Goal: Task Accomplishment & Management: Manage account settings

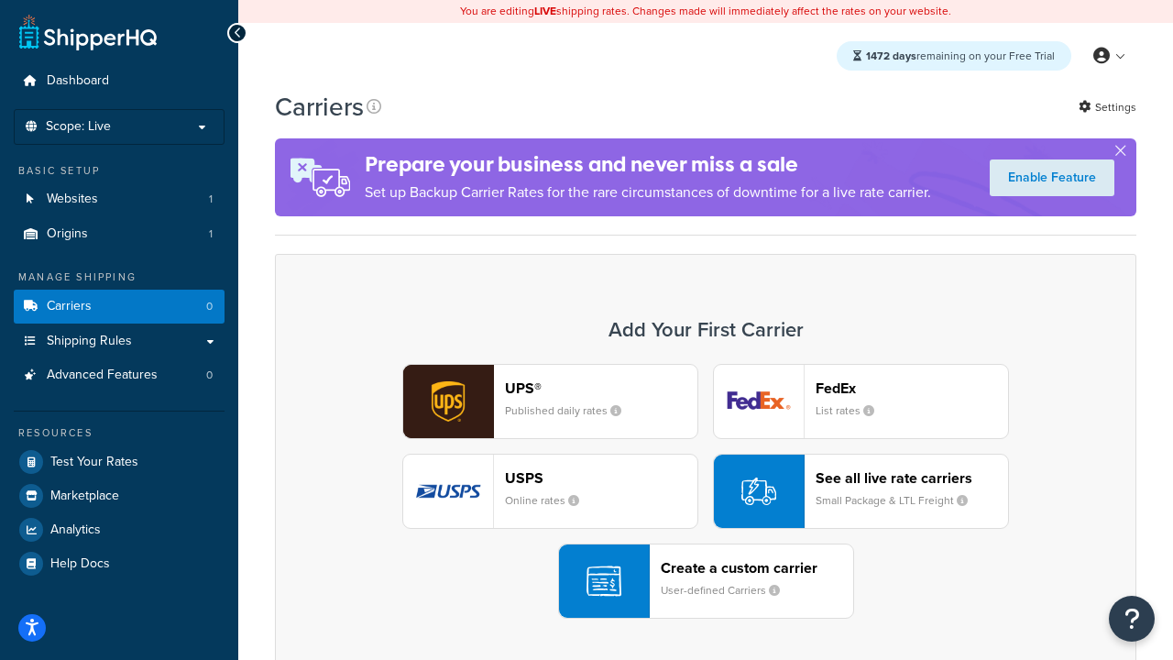
click at [705, 491] on div "UPS® Published daily rates FedEx List rates USPS Online rates See all live rate…" at bounding box center [705, 491] width 823 height 255
click at [912, 388] on header "FedEx" at bounding box center [911, 387] width 192 height 17
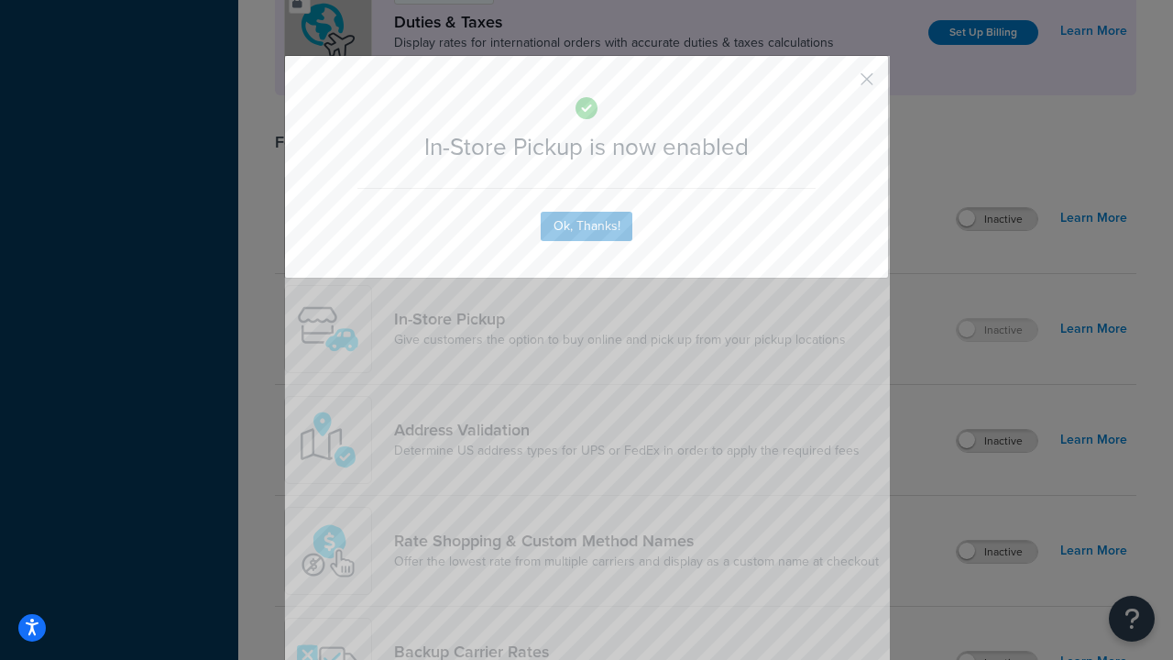
click at [839, 85] on button "button" at bounding box center [839, 85] width 5 height 5
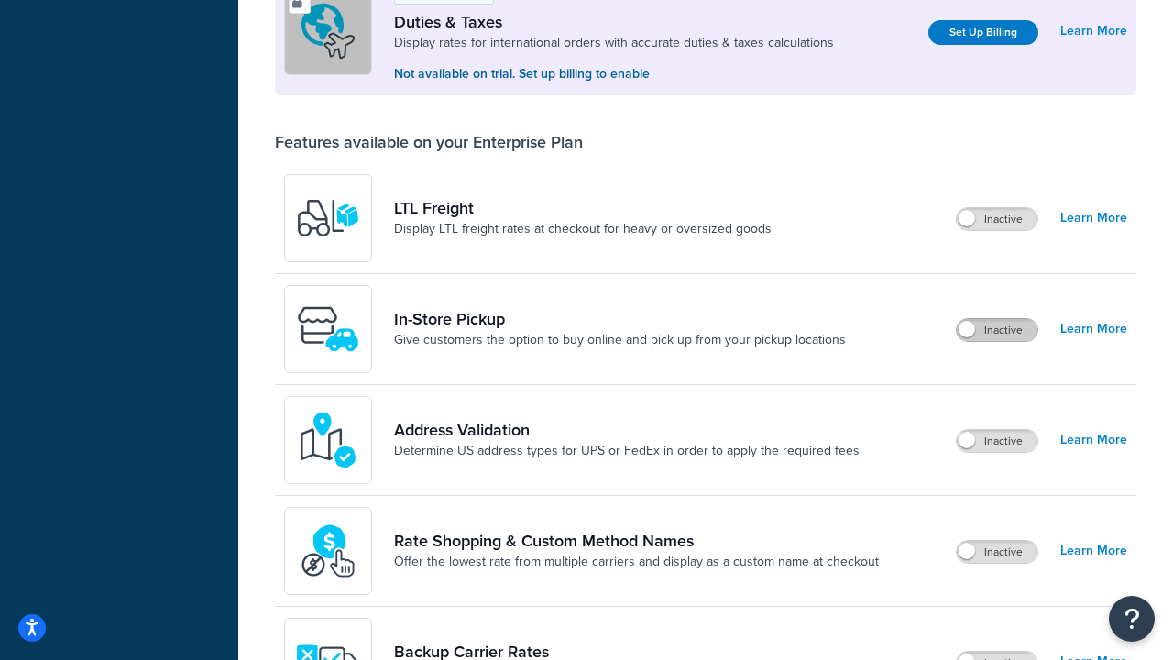
scroll to position [559, 0]
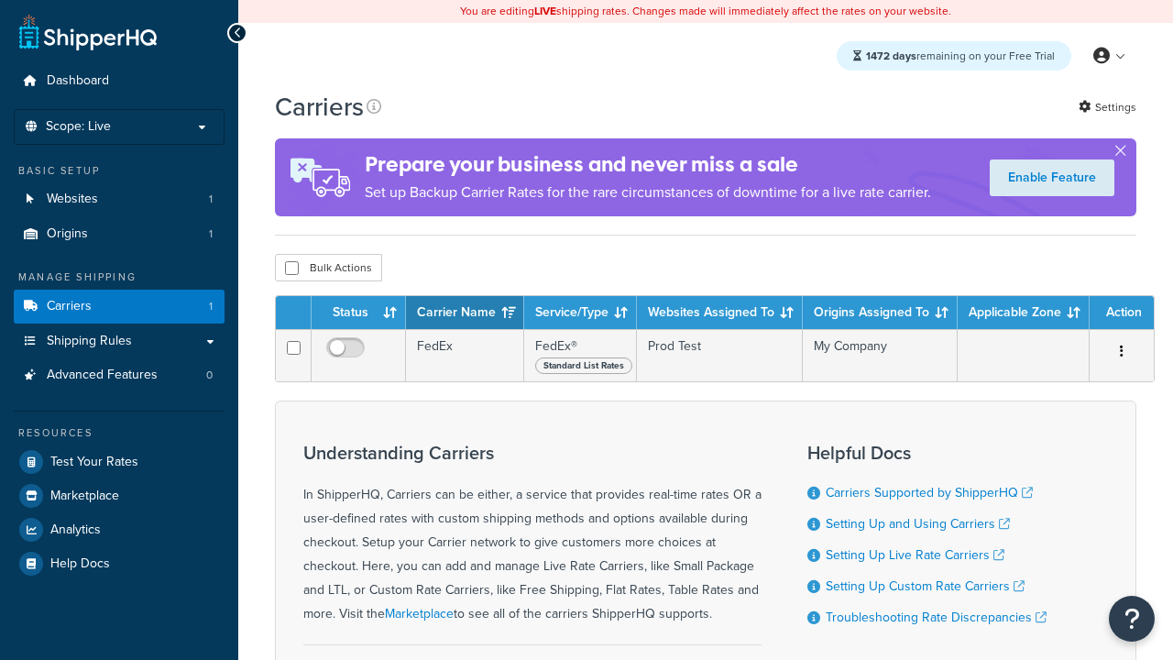
click at [291, 268] on input "checkbox" at bounding box center [292, 268] width 14 height 14
checkbox input "true"
click at [0, 0] on button "Delete" at bounding box center [0, 0] width 0 height 0
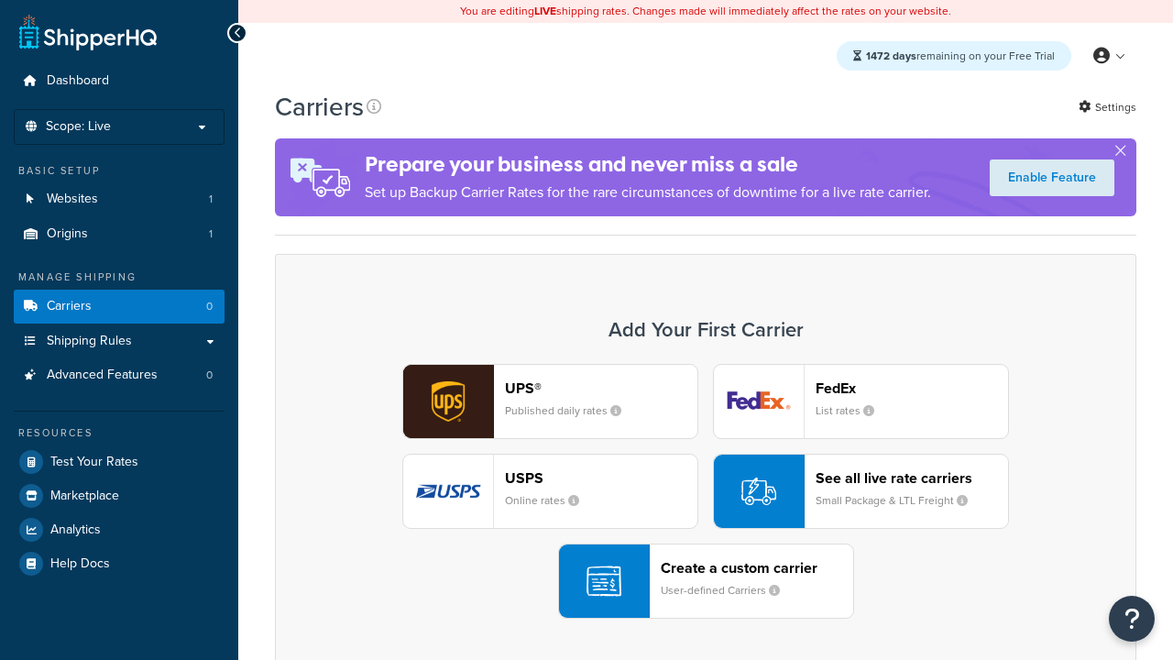
click at [705, 491] on div "UPS® Published daily rates FedEx List rates USPS Online rates See all live rate…" at bounding box center [705, 491] width 823 height 255
click at [912, 388] on header "FedEx" at bounding box center [911, 387] width 192 height 17
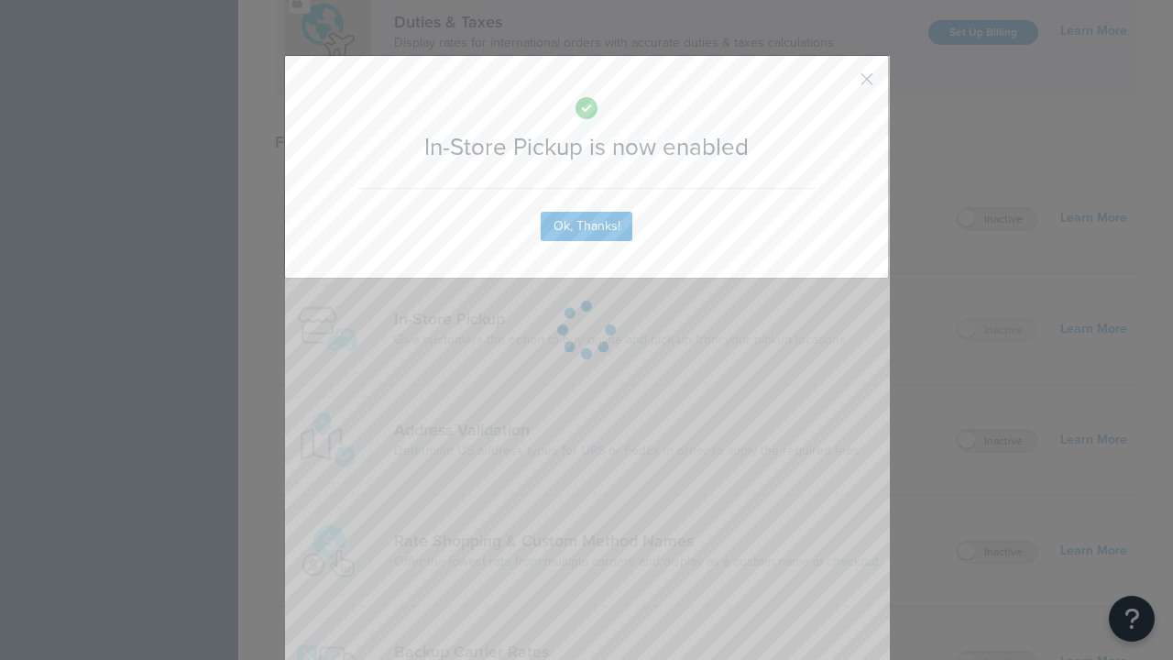
click at [839, 85] on button "button" at bounding box center [839, 85] width 5 height 5
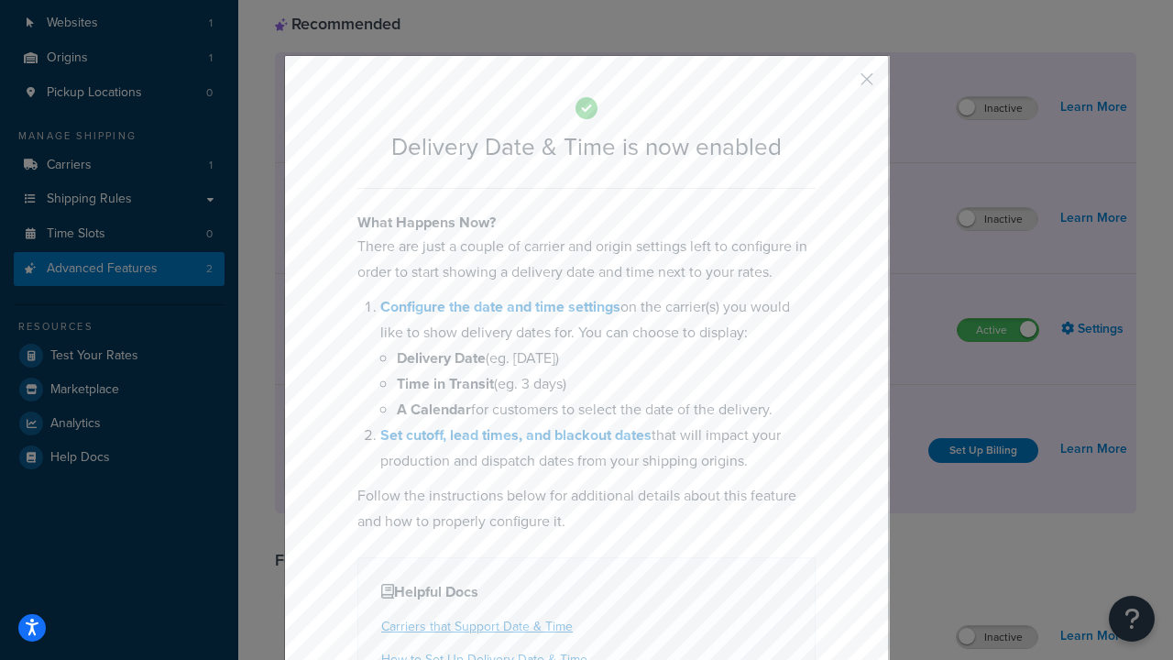
click at [839, 85] on button "button" at bounding box center [839, 85] width 5 height 5
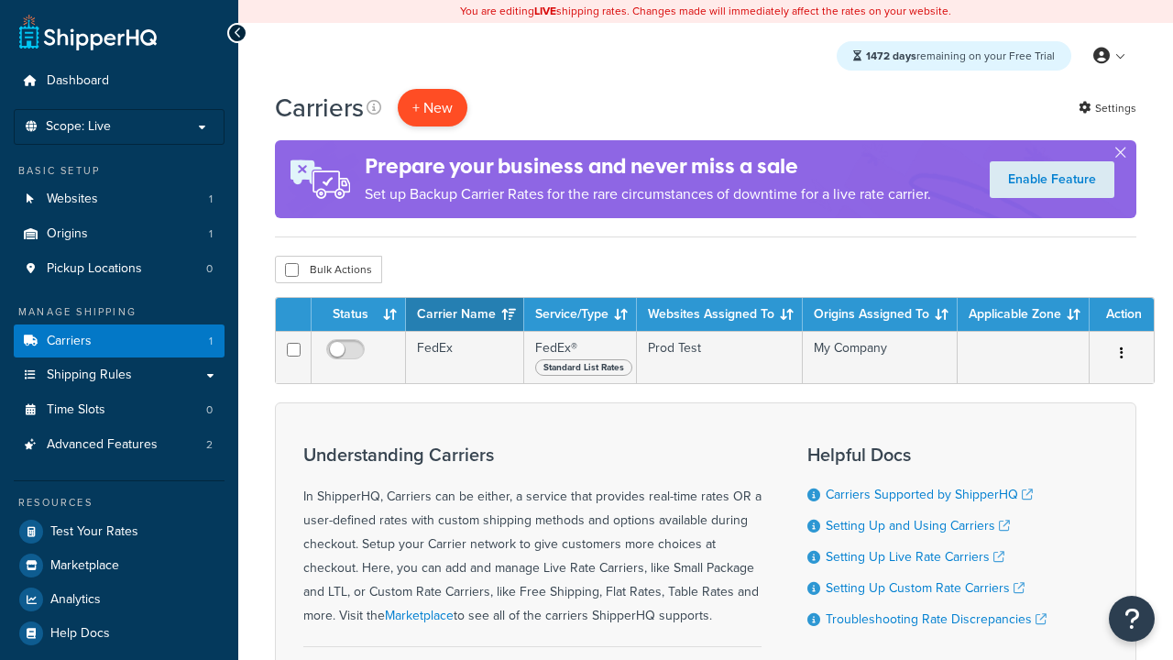
click at [432, 107] on button "+ New" at bounding box center [433, 108] width 70 height 38
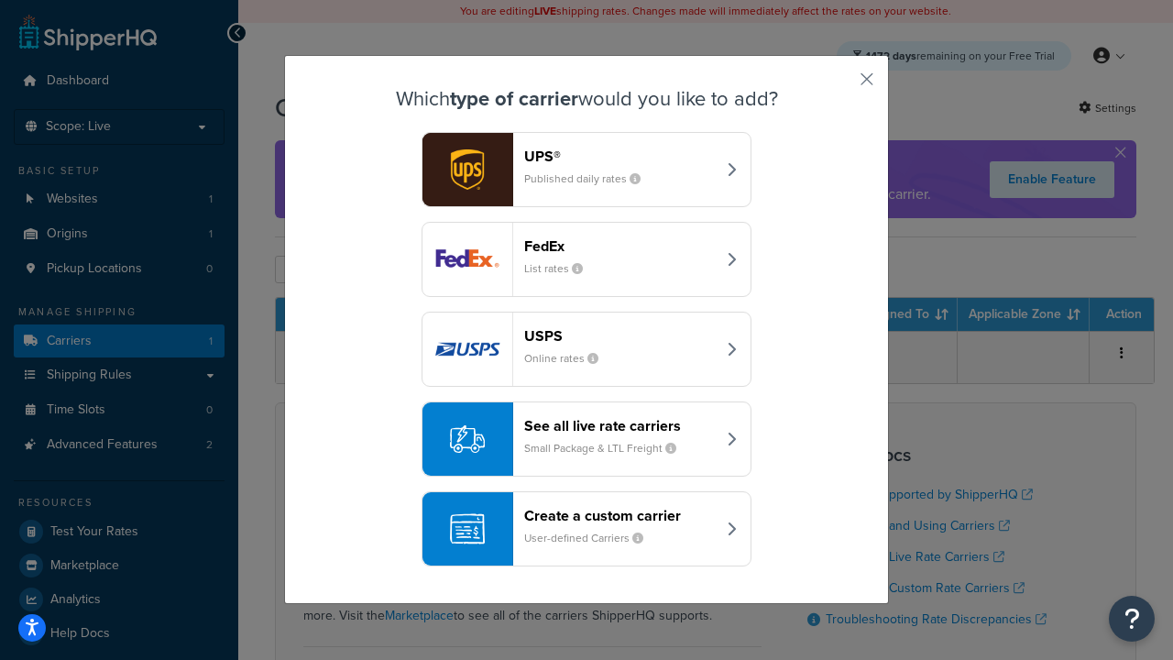
click at [586, 529] on div "Create a custom carrier User-defined Carriers" at bounding box center [619, 529] width 191 height 44
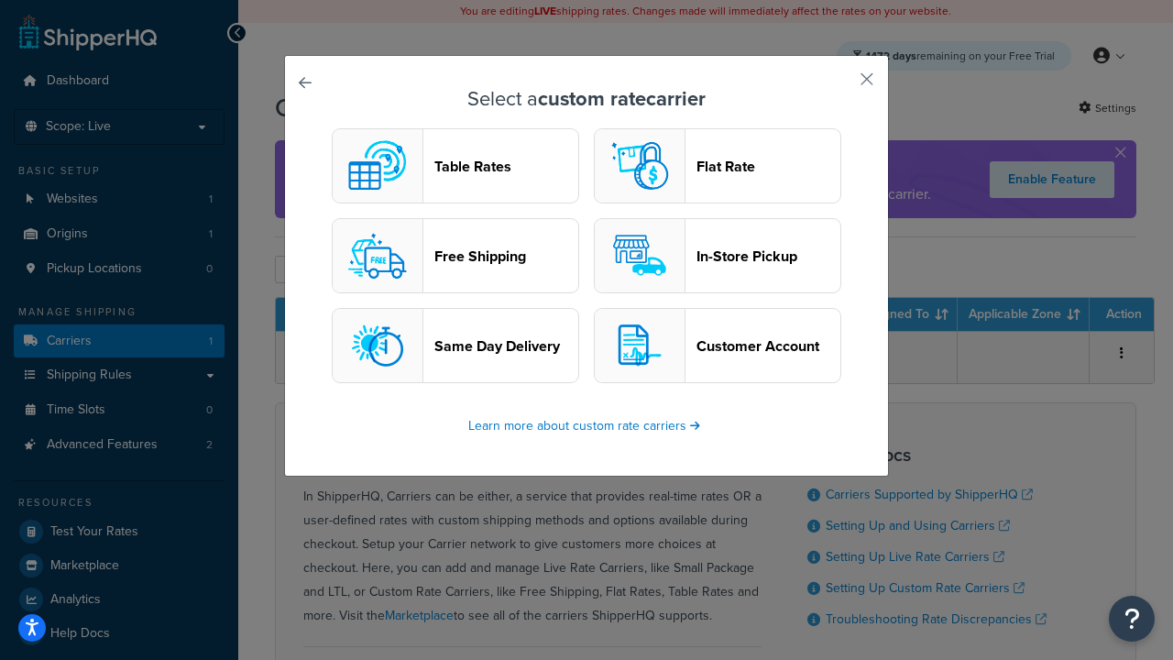
click at [717, 256] on header "In-Store Pickup" at bounding box center [768, 255] width 144 height 17
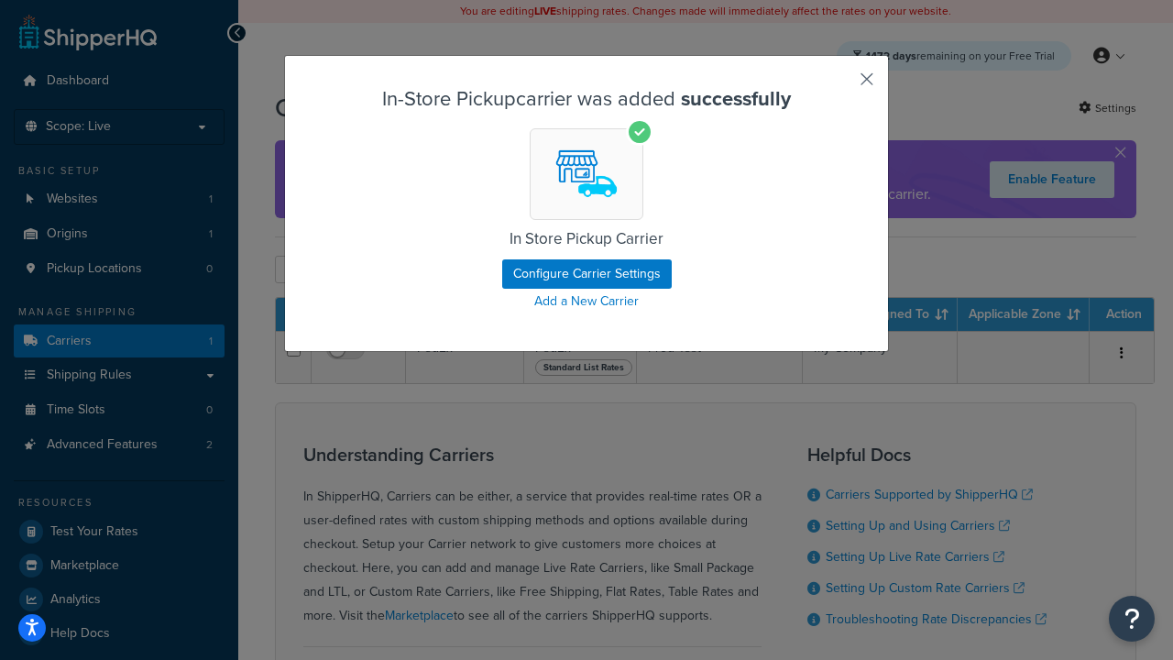
click at [839, 85] on button "button" at bounding box center [839, 85] width 5 height 5
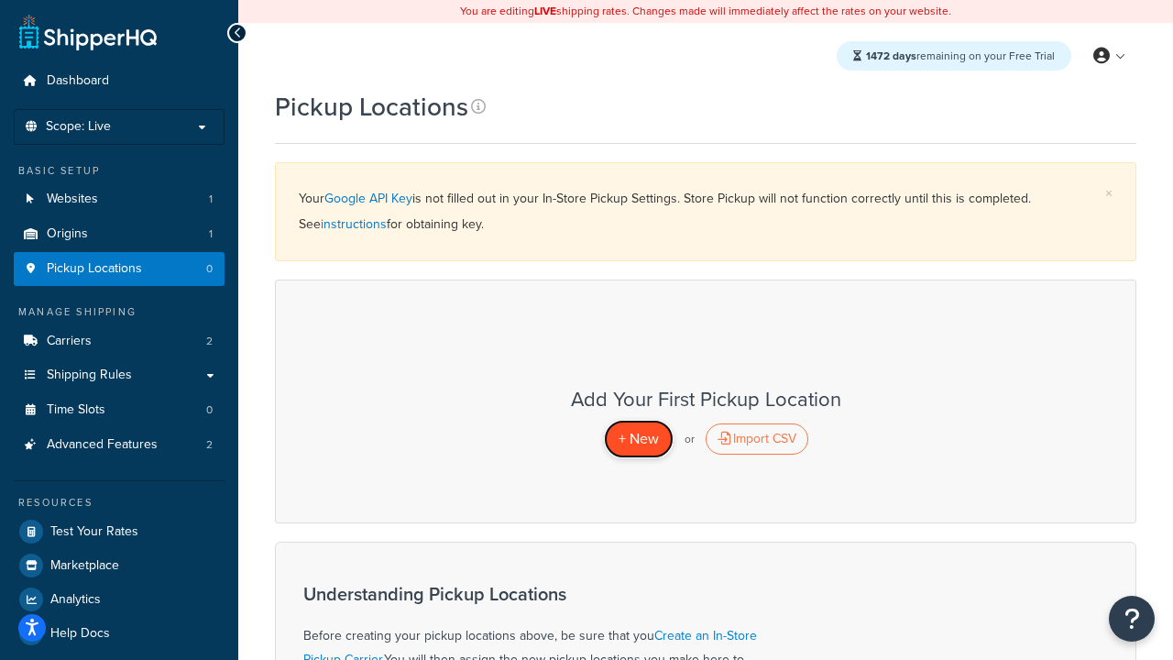
click at [638, 438] on span "+ New" at bounding box center [638, 438] width 40 height 21
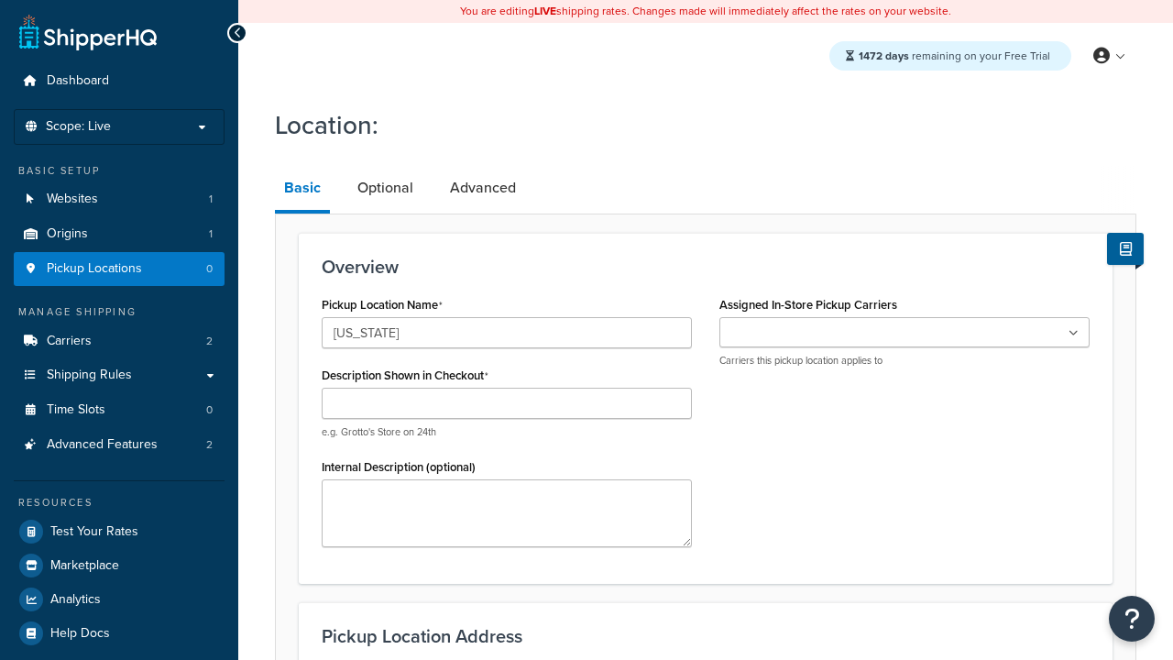
type input "[US_STATE]"
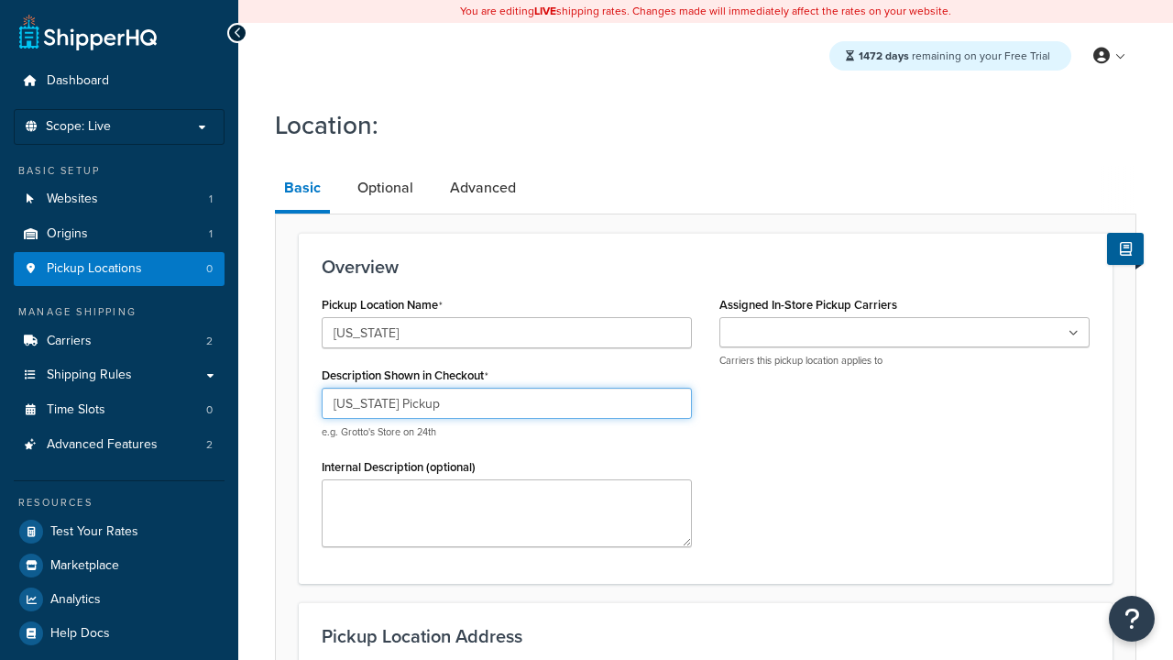
type input "California Pickup"
click at [904, 332] on ul at bounding box center [904, 332] width 370 height 30
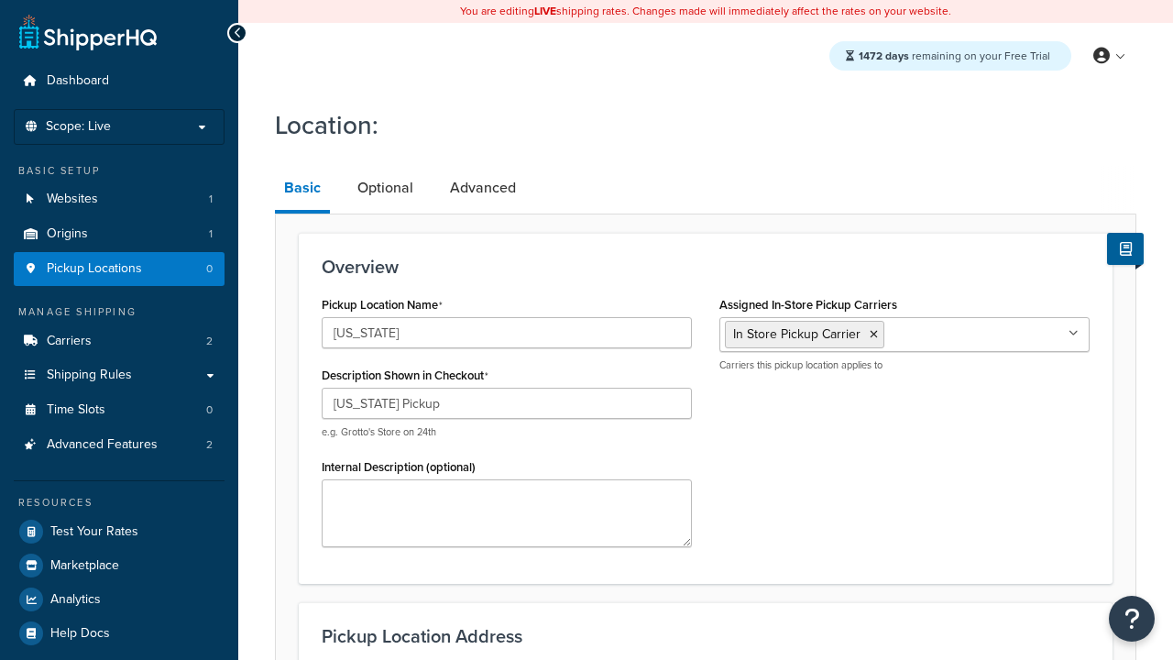
type input "3385 Michelson Drive"
type input "Suite B"
type input "Irvine"
select select "5"
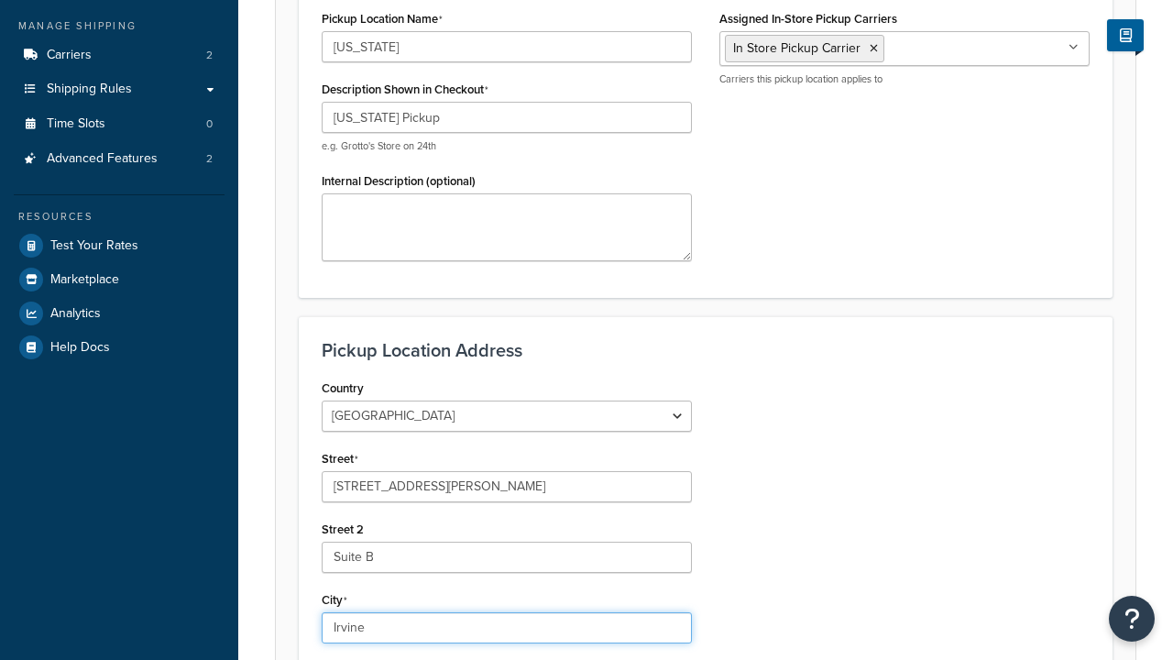
type input "Irvine"
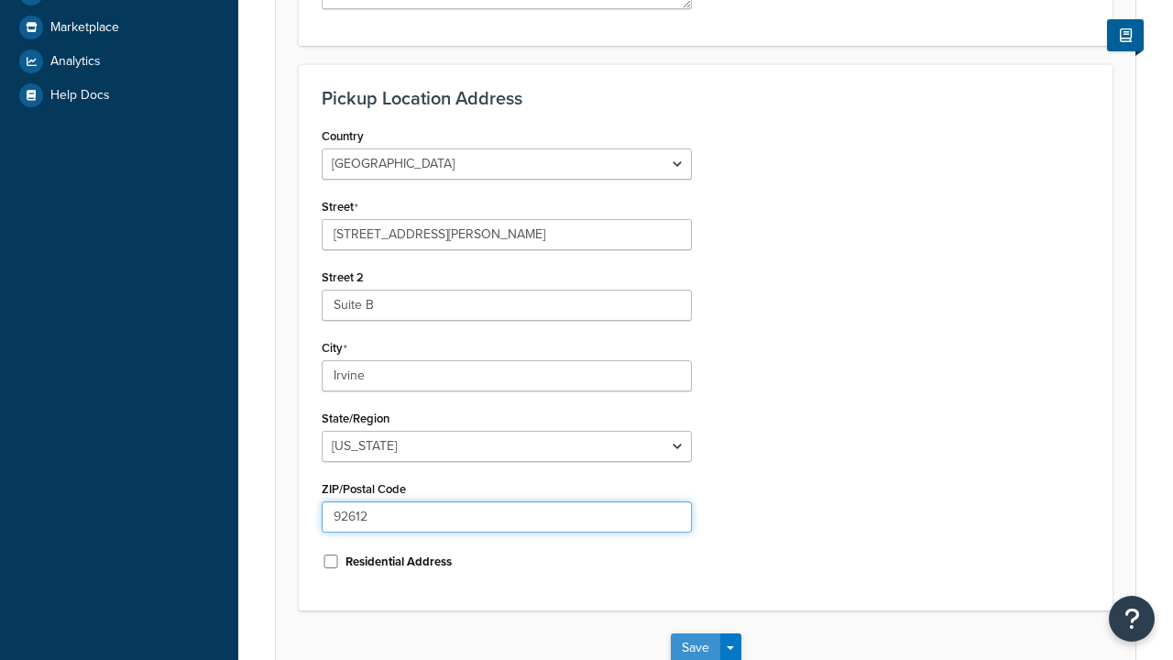
type input "92612"
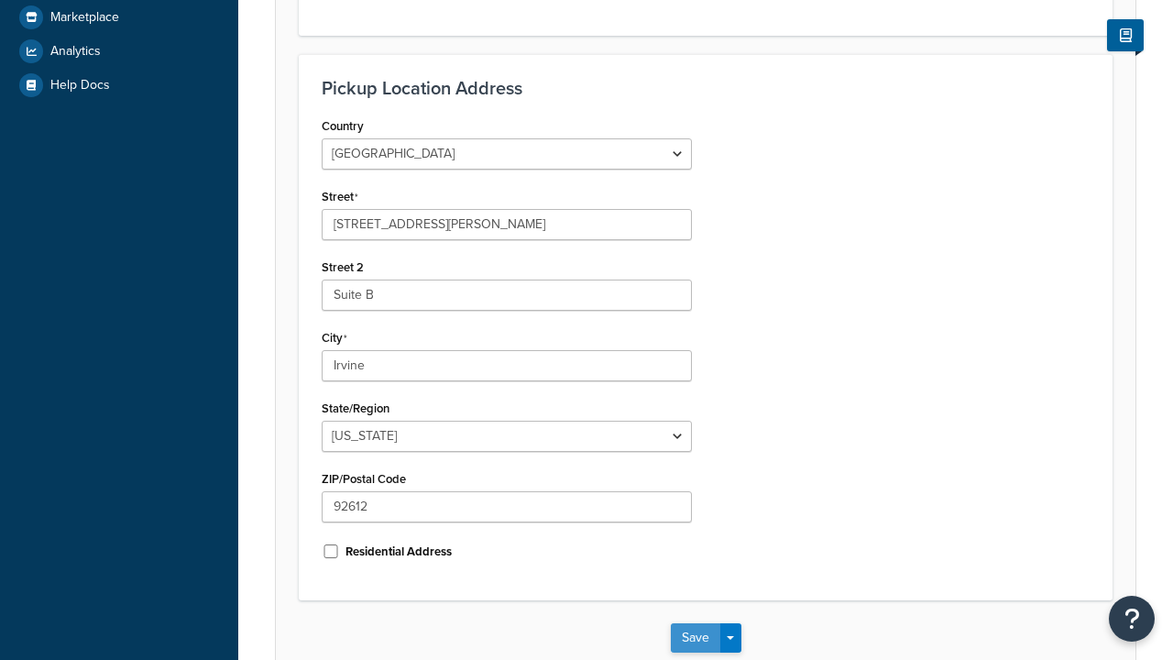
click at [694, 623] on button "Save" at bounding box center [695, 637] width 49 height 29
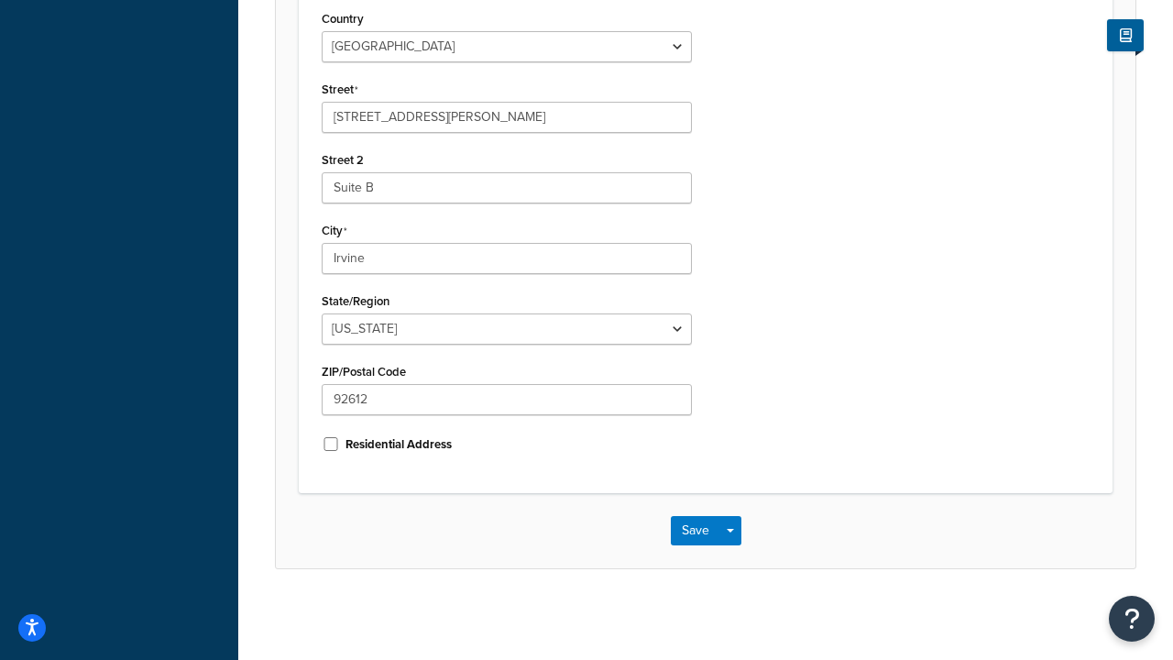
scroll to position [0, 0]
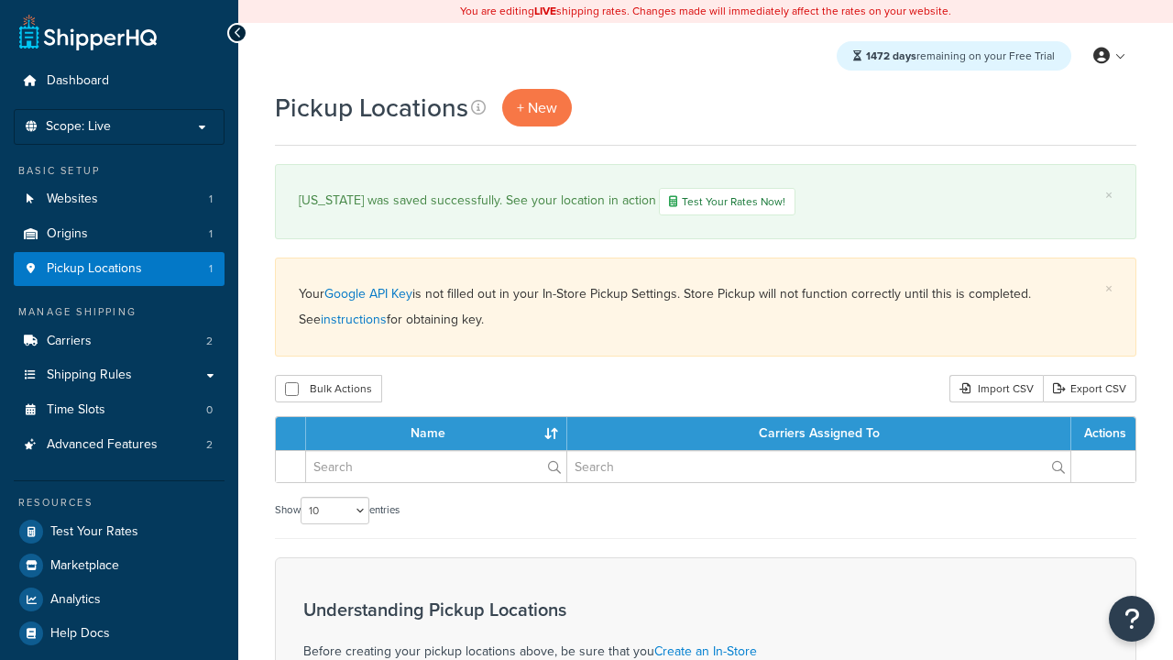
click at [436, 434] on th "Name" at bounding box center [436, 433] width 261 height 33
click at [819, 434] on th "Carriers Assigned To" at bounding box center [819, 433] width 504 height 33
click at [1103, 434] on th "Actions" at bounding box center [1103, 433] width 64 height 33
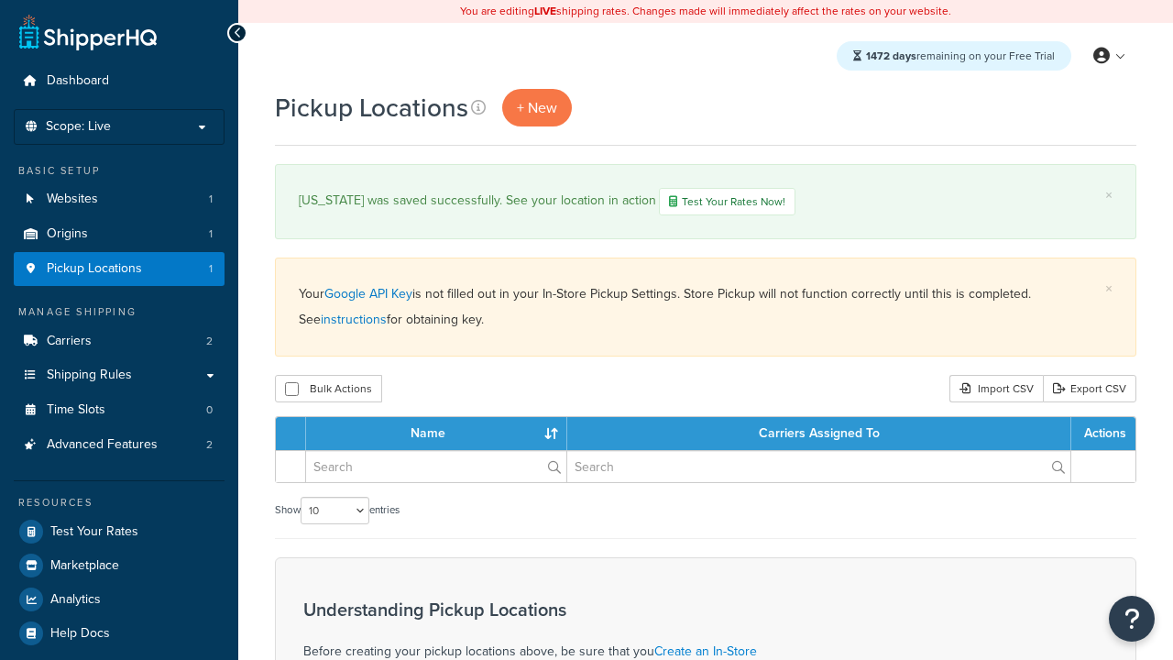
click at [1102, 434] on th "Actions" at bounding box center [1103, 433] width 64 height 33
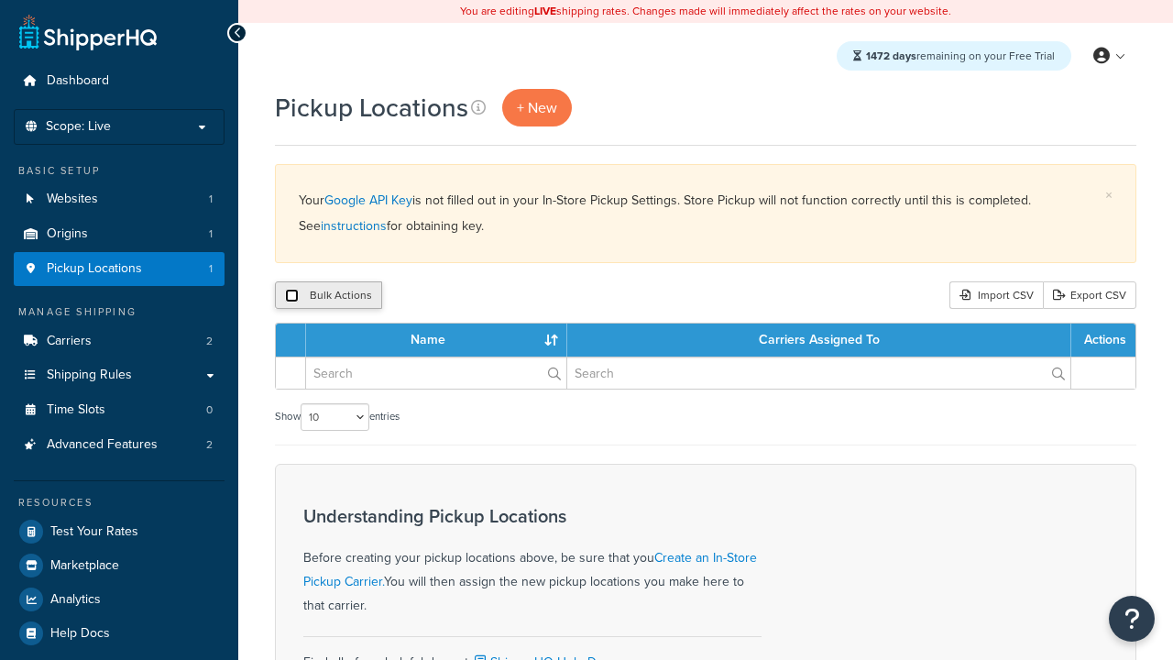
click at [291, 295] on input "checkbox" at bounding box center [292, 296] width 14 height 14
checkbox input "true"
